Goal: Find specific fact: Find contact information

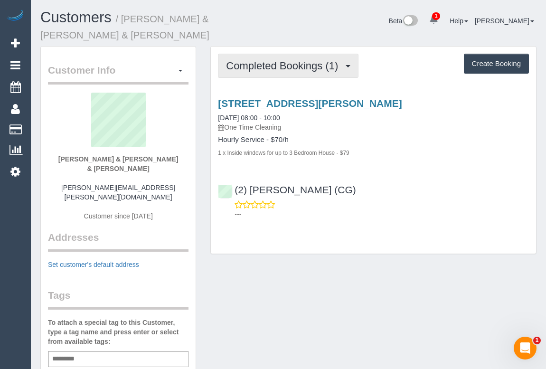
click at [275, 60] on span "Completed Bookings (1)" at bounding box center [284, 66] width 117 height 12
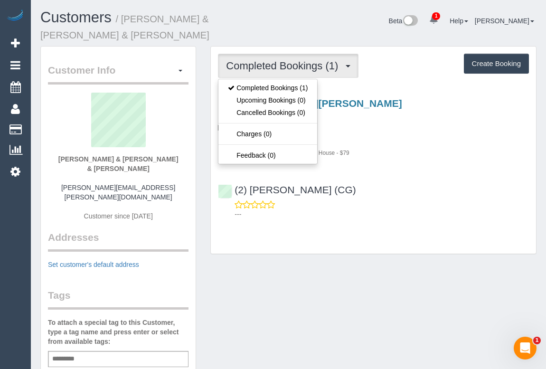
click at [386, 261] on div "Customer Info Edit Contact Info Send Message Email Preferences Special Sales Ta…" at bounding box center [288, 368] width 511 height 644
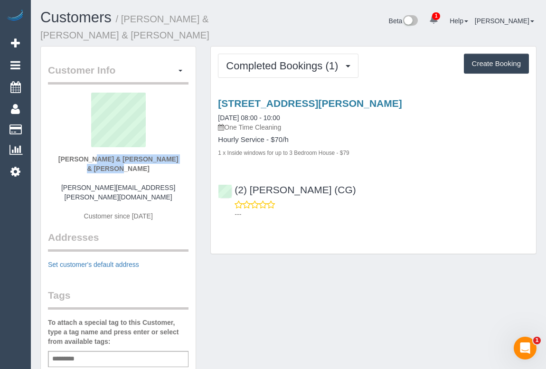
drag, startPoint x: 62, startPoint y: 148, endPoint x: 174, endPoint y: 149, distance: 112.1
click at [174, 149] on div "Laura & Marto & Gracie Inserra martin.inserra@gmail.com Customer since 2025" at bounding box center [118, 162] width 141 height 138
copy strong "Laura & Marto & Gracie Inserra"
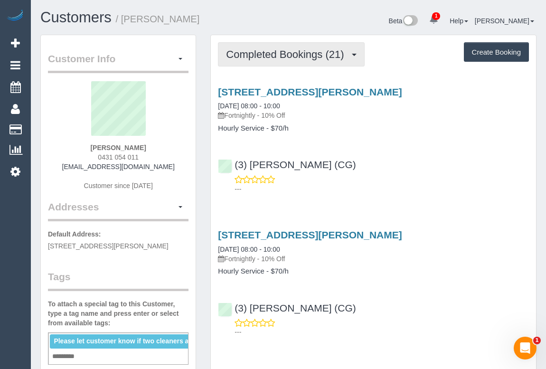
click at [292, 50] on span "Completed Bookings (21)" at bounding box center [287, 54] width 123 height 12
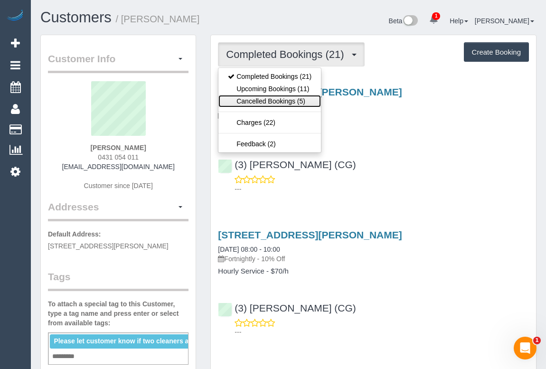
click at [264, 100] on link "Cancelled Bookings (5)" at bounding box center [269, 101] width 103 height 12
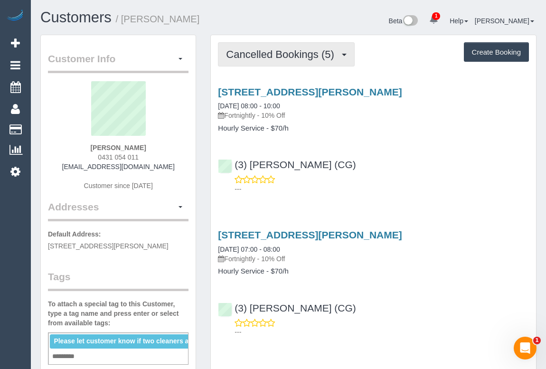
click at [271, 54] on span "Cancelled Bookings (5)" at bounding box center [282, 54] width 113 height 12
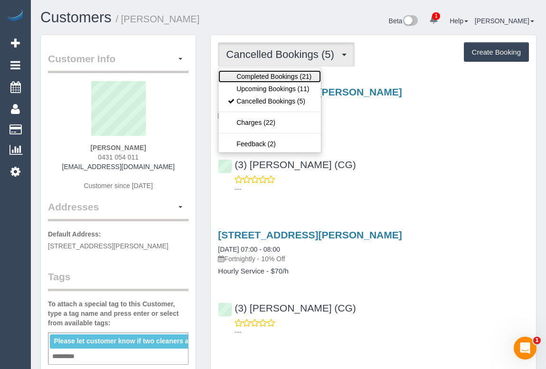
click at [257, 74] on link "Completed Bookings (21)" at bounding box center [269, 76] width 103 height 12
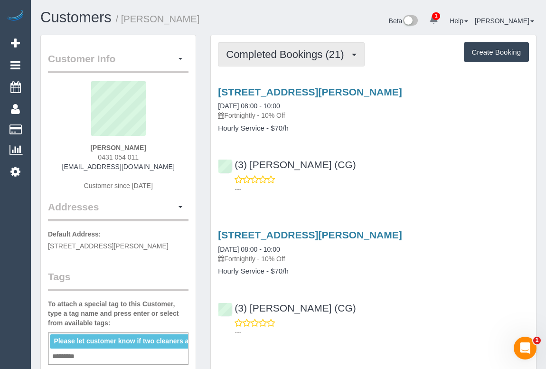
click at [288, 58] on span "Completed Bookings (21)" at bounding box center [287, 54] width 123 height 12
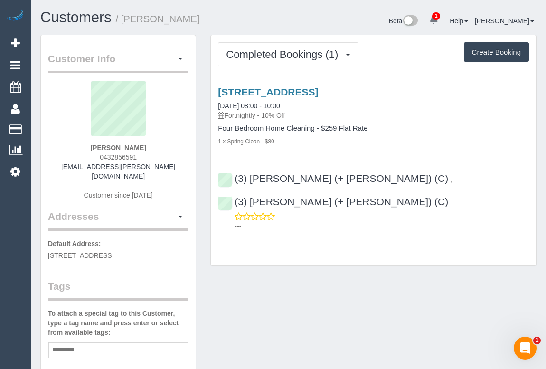
drag, startPoint x: 90, startPoint y: 145, endPoint x: 167, endPoint y: 150, distance: 77.6
click at [167, 150] on div "[PERSON_NAME] 0432856591 [EMAIL_ADDRESS][PERSON_NAME][DOMAIN_NAME] Customer sin…" at bounding box center [118, 145] width 141 height 128
copy strong "[PERSON_NAME]"
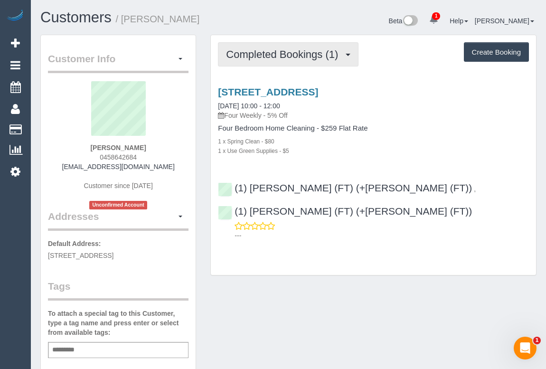
click at [291, 60] on button "Completed Bookings (1)" at bounding box center [288, 54] width 141 height 24
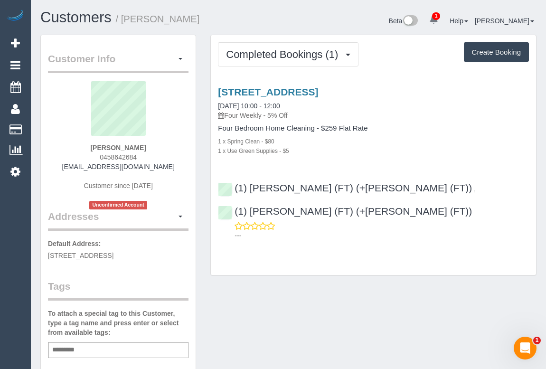
drag, startPoint x: 90, startPoint y: 150, endPoint x: 143, endPoint y: 148, distance: 52.8
click at [143, 148] on div "[PERSON_NAME] 0458642684 [PERSON_NAME][EMAIL_ADDRESS][DOMAIN_NAME] Customer sin…" at bounding box center [118, 145] width 141 height 128
copy strong "[PERSON_NAME]"
